Goal: Information Seeking & Learning: Learn about a topic

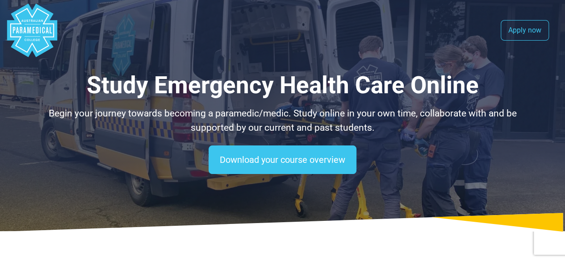
click at [28, 42] on polygon "Australian Paramedical College" at bounding box center [32, 31] width 50 height 54
click at [526, 29] on link "Apply now" at bounding box center [525, 30] width 48 height 21
click at [42, 42] on polygon "Australian Paramedical College" at bounding box center [32, 31] width 50 height 54
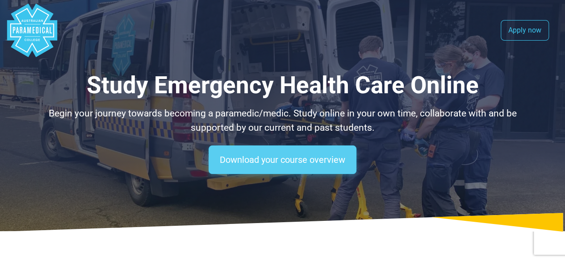
click at [286, 164] on link "Download your course overview" at bounding box center [283, 160] width 148 height 29
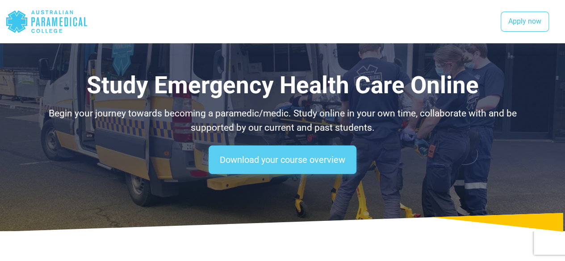
scroll to position [602, 0]
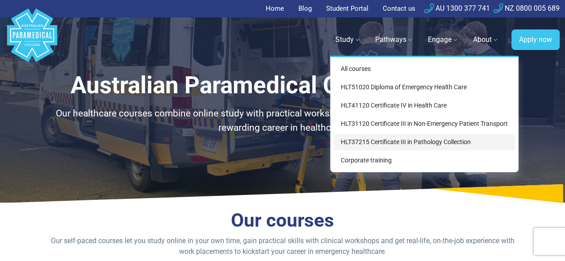
drag, startPoint x: 362, startPoint y: 145, endPoint x: 355, endPoint y: 139, distance: 8.9
click at [355, 139] on link "HLT37215 Certificate III in Pathology Collection" at bounding box center [424, 142] width 181 height 17
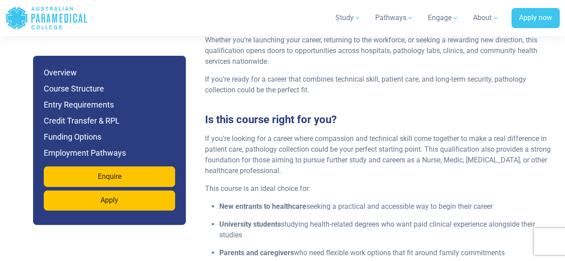
scroll to position [1373, 0]
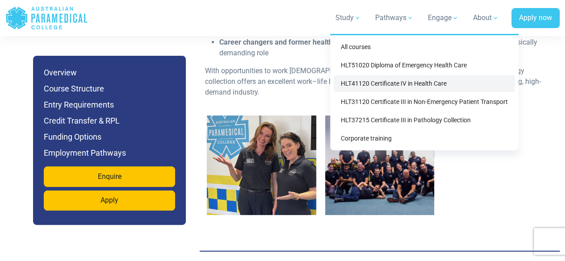
click at [343, 86] on link "HLT41120 Certificate IV in Health Care" at bounding box center [424, 84] width 181 height 17
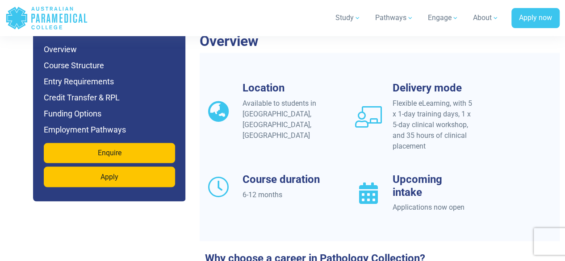
scroll to position [0, 0]
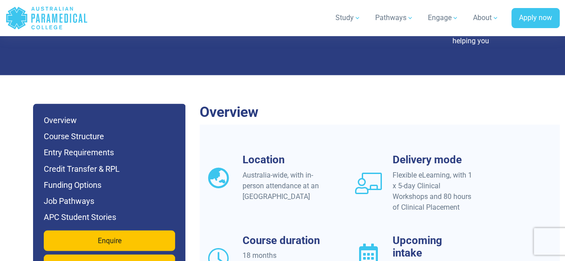
scroll to position [230, 0]
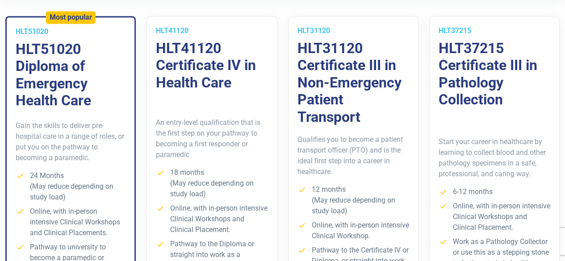
scroll to position [282, 0]
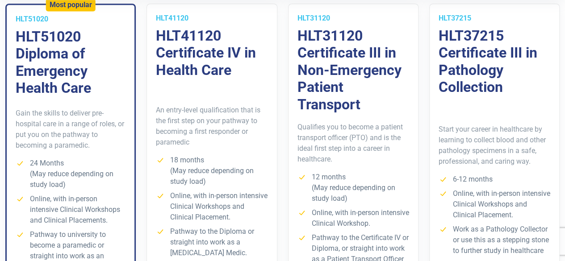
click at [337, 135] on p "Qualifies you to become a patient transport officer (PTO) and is the ideal firs…" at bounding box center [354, 143] width 112 height 43
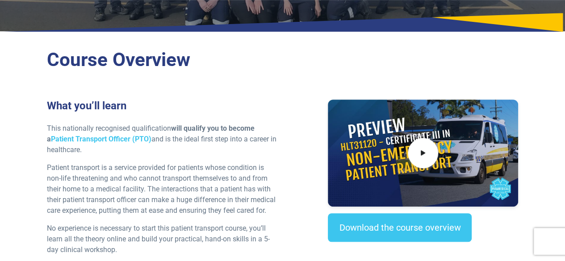
scroll to position [458, 0]
